Goal: Task Accomplishment & Management: Complete application form

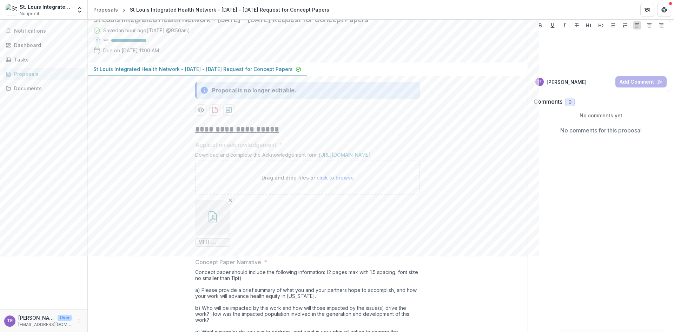
scroll to position [30, 0]
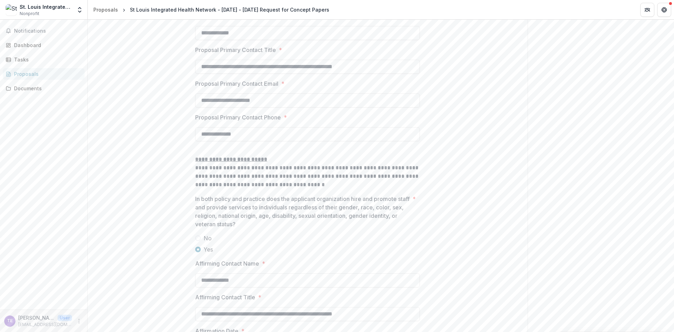
scroll to position [1020, 0]
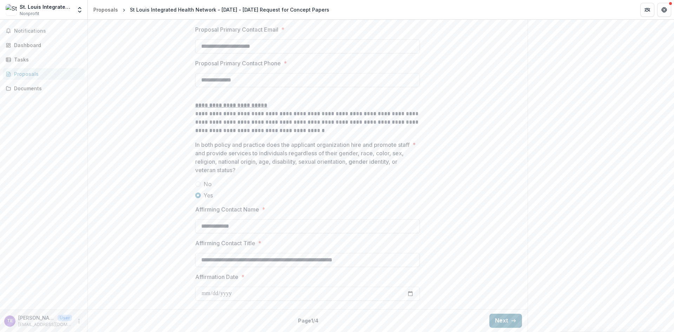
click at [503, 315] on button "Next" at bounding box center [505, 320] width 33 height 14
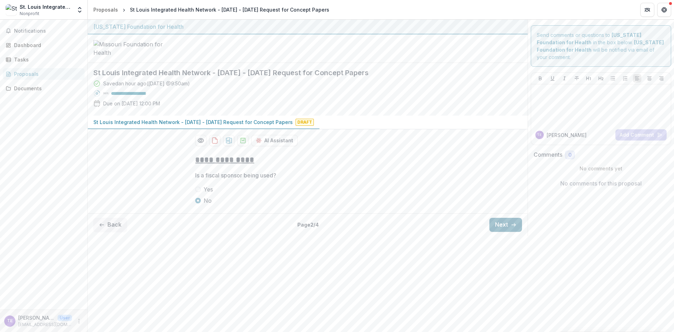
scroll to position [0, 0]
click at [504, 232] on button "Next" at bounding box center [505, 225] width 33 height 14
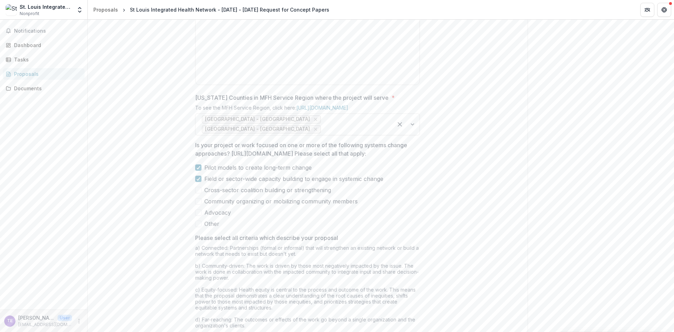
scroll to position [539, 0]
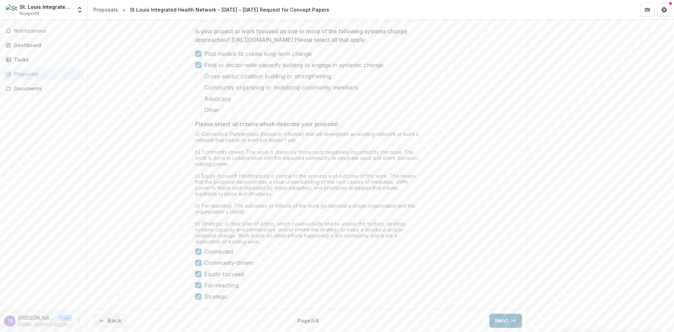
click at [500, 317] on button "Next" at bounding box center [505, 320] width 33 height 14
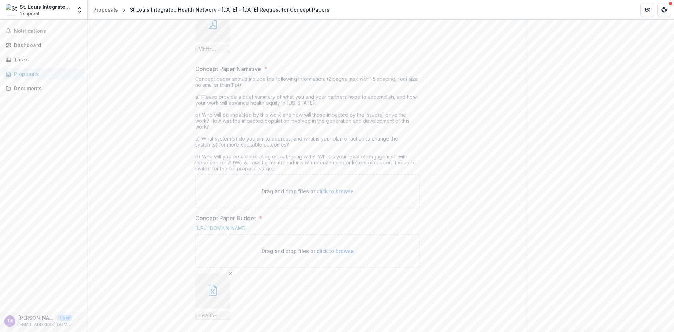
scroll to position [294, 0]
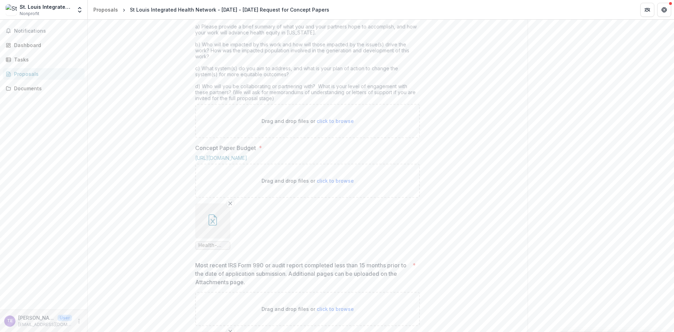
click at [339, 124] on span "click to browse" at bounding box center [334, 121] width 37 height 6
type input "**********"
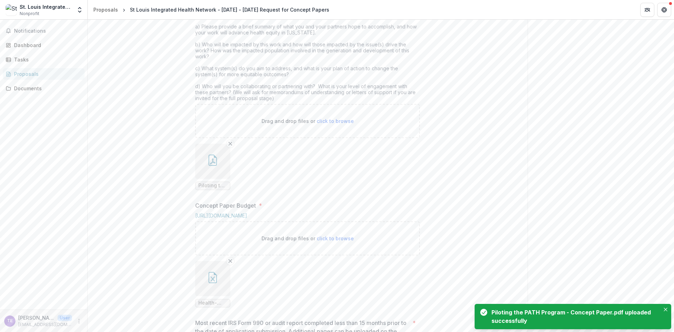
click at [213, 166] on icon "button" at bounding box center [212, 159] width 11 height 11
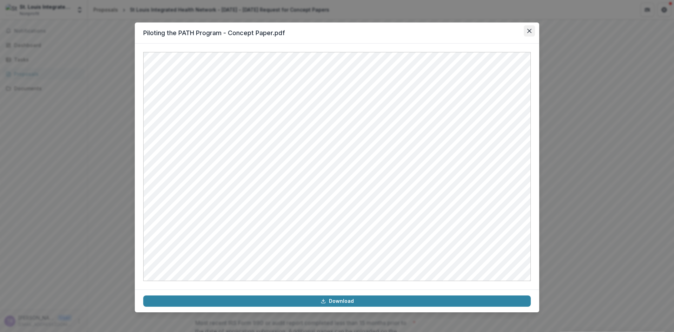
click at [531, 31] on button "Close" at bounding box center [528, 30] width 11 height 11
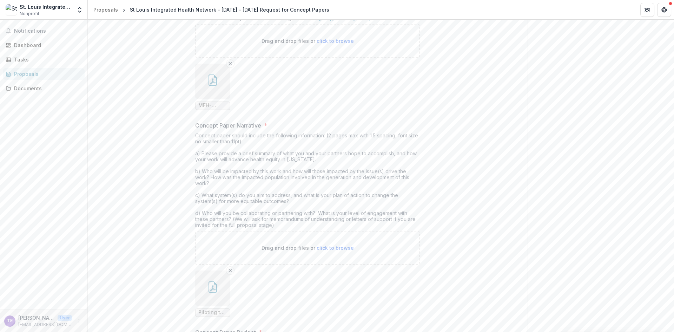
scroll to position [153, 0]
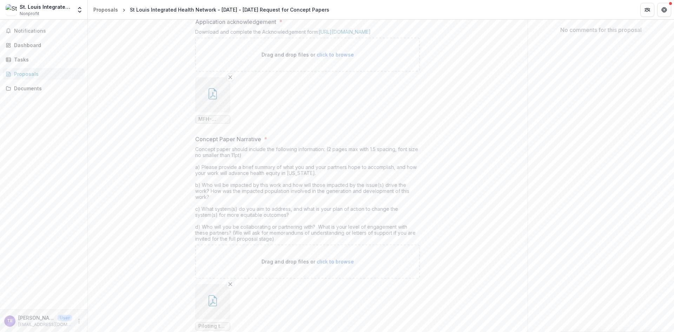
click at [210, 99] on icon "button" at bounding box center [212, 93] width 11 height 11
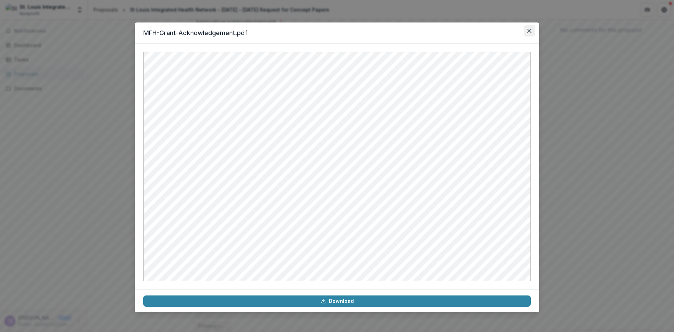
click at [532, 29] on button "Close" at bounding box center [528, 30] width 11 height 11
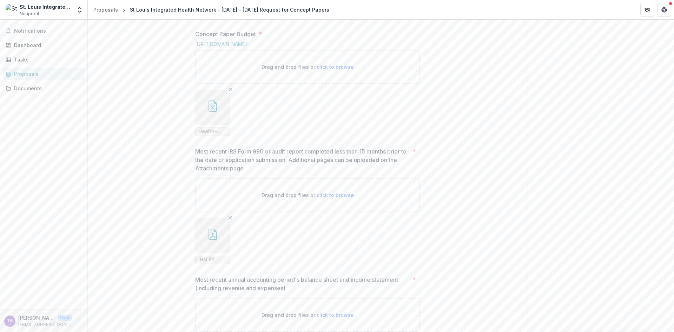
scroll to position [469, 0]
click at [199, 120] on button "button" at bounding box center [212, 102] width 35 height 35
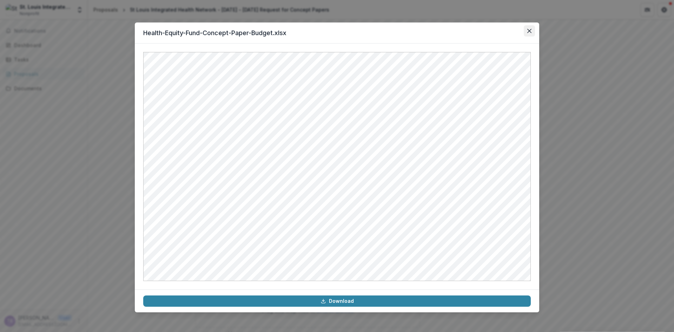
click at [526, 33] on button "Close" at bounding box center [528, 30] width 11 height 11
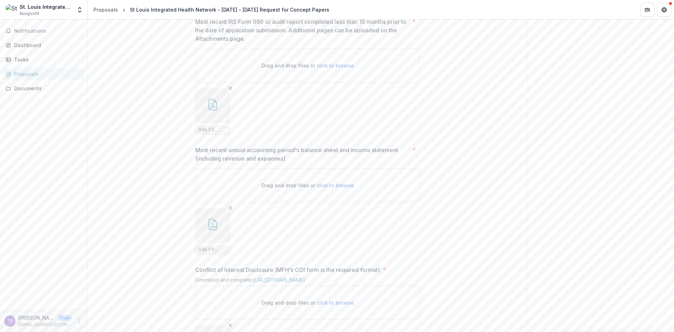
scroll to position [609, 0]
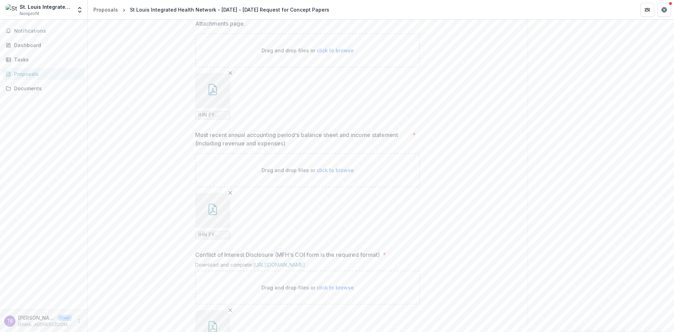
click at [216, 95] on icon "button" at bounding box center [212, 89] width 11 height 11
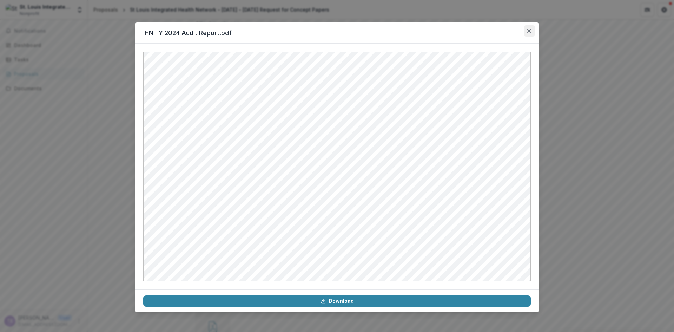
click at [530, 31] on icon "Close" at bounding box center [529, 31] width 4 height 4
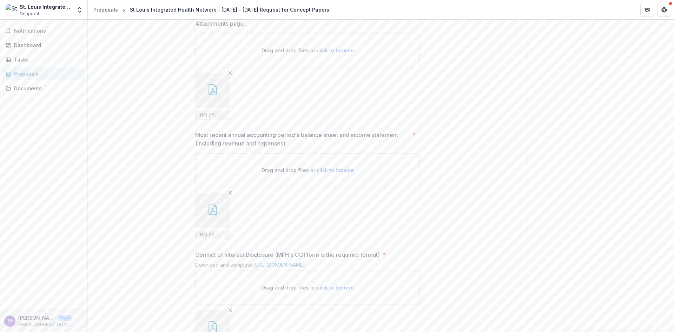
click at [213, 108] on button "button" at bounding box center [212, 90] width 35 height 35
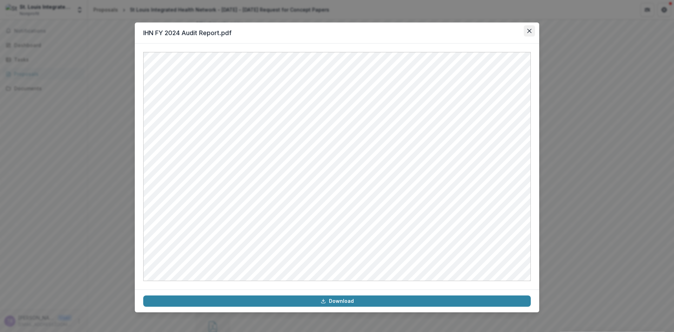
click at [530, 34] on button "Close" at bounding box center [528, 30] width 11 height 11
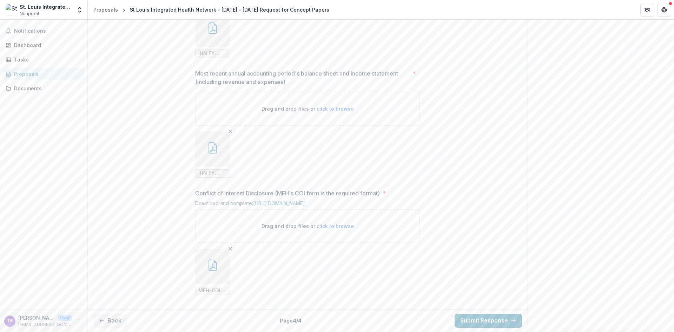
scroll to position [736, 0]
click at [209, 144] on icon "button" at bounding box center [212, 147] width 11 height 11
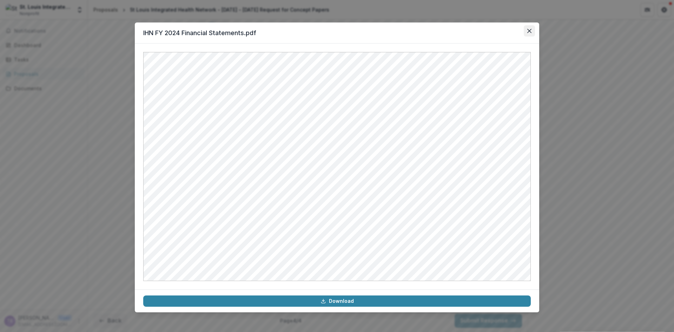
click at [529, 29] on icon "Close" at bounding box center [529, 31] width 4 height 4
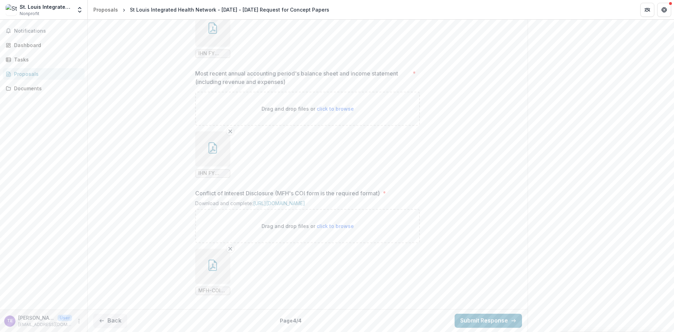
click at [205, 265] on button "button" at bounding box center [212, 265] width 35 height 35
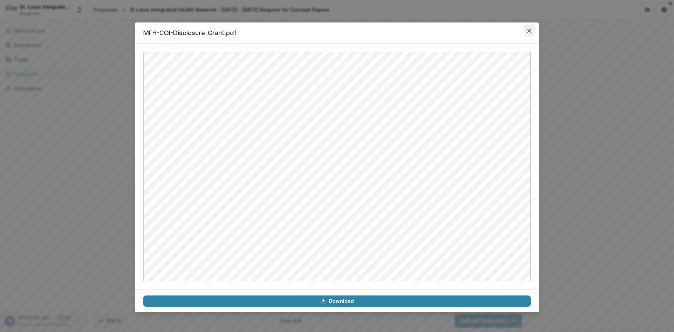
click at [529, 33] on button "Close" at bounding box center [528, 30] width 11 height 11
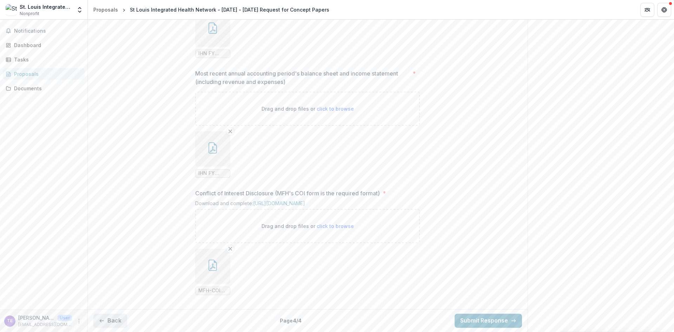
click at [120, 322] on button "Back" at bounding box center [110, 320] width 34 height 14
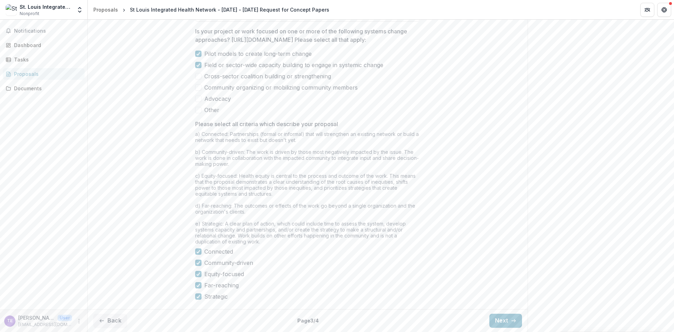
scroll to position [539, 0]
click at [517, 320] on button "Next" at bounding box center [505, 320] width 33 height 14
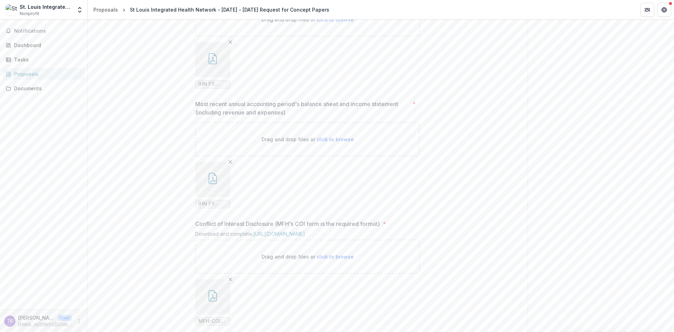
scroll to position [736, 0]
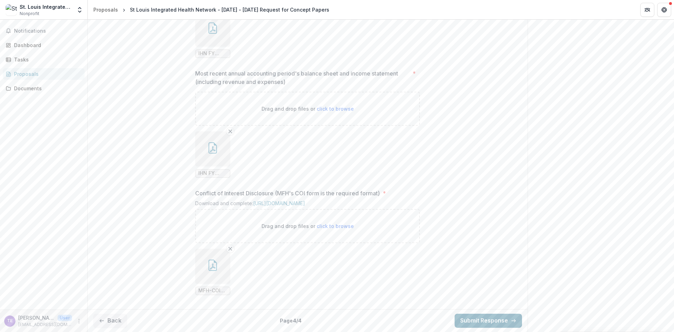
click at [506, 321] on button "Submit Response" at bounding box center [487, 320] width 67 height 14
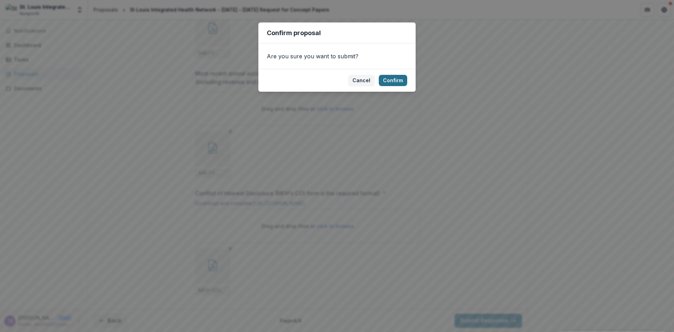
click at [400, 79] on button "Confirm" at bounding box center [393, 80] width 28 height 11
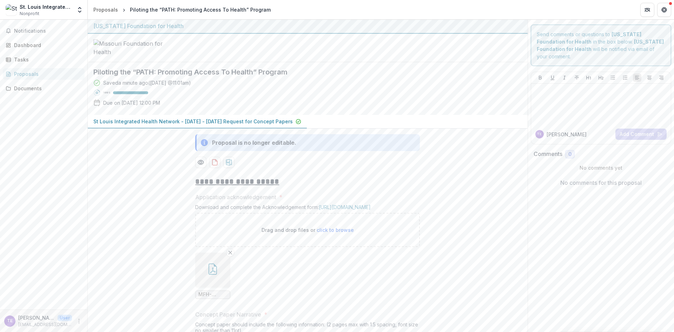
scroll to position [0, 0]
click at [203, 147] on icon at bounding box center [204, 143] width 7 height 8
click at [214, 166] on icon "download-proposal" at bounding box center [214, 162] width 7 height 7
click at [102, 12] on div "Proposals" at bounding box center [105, 9] width 25 height 7
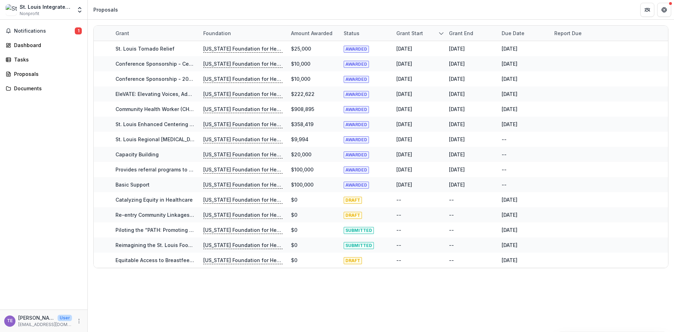
drag, startPoint x: 165, startPoint y: 260, endPoint x: 344, endPoint y: 299, distance: 182.8
click at [344, 299] on div "Grant Foundation Amount awarded Status Grant start Grant end Due Date Report Du…" at bounding box center [381, 176] width 586 height 312
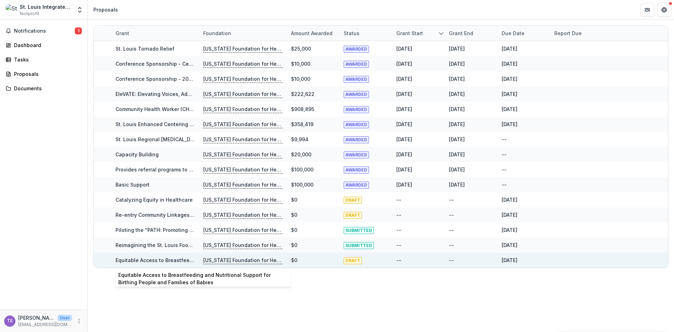
click at [171, 260] on link "Equitable Access to Breastfeeding and Nutritional Support for Birthing People a…" at bounding box center [239, 260] width 249 height 6
